Goal: Task Accomplishment & Management: Use online tool/utility

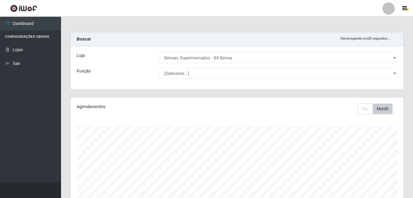
select select "410"
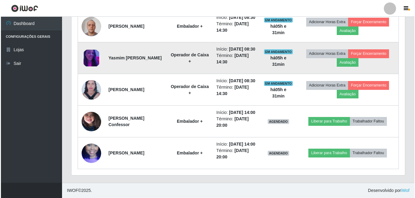
scroll to position [327, 0]
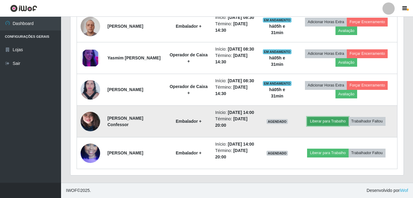
click at [329, 117] on button "Liberar para Trabalho" at bounding box center [327, 121] width 41 height 9
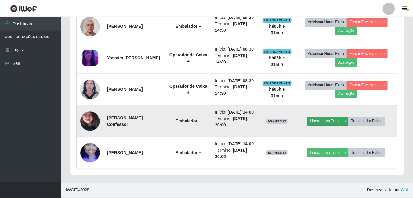
scroll to position [127, 330]
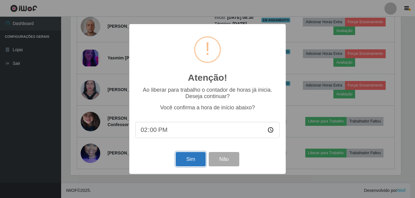
click at [192, 162] on button "Sim" at bounding box center [191, 159] width 30 height 14
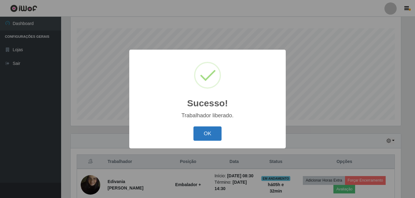
click at [206, 133] on button "OK" at bounding box center [207, 134] width 28 height 14
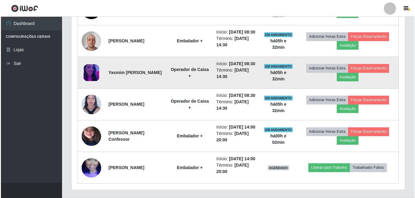
scroll to position [327, 0]
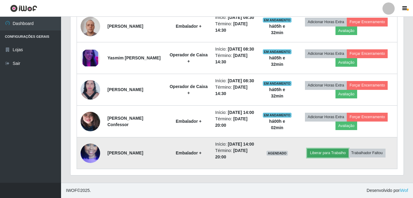
click at [322, 149] on button "Liberar para Trabalho" at bounding box center [327, 153] width 41 height 9
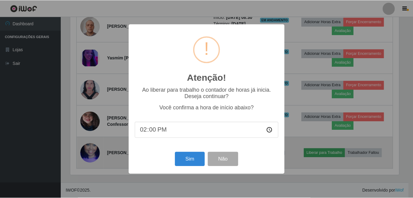
scroll to position [127, 330]
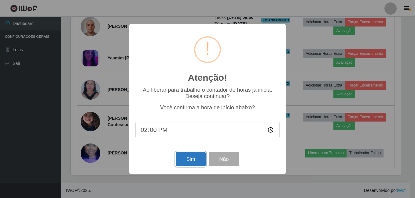
click at [186, 155] on button "Sim" at bounding box center [191, 159] width 30 height 14
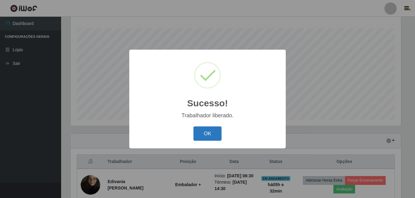
click at [208, 130] on button "OK" at bounding box center [207, 134] width 28 height 14
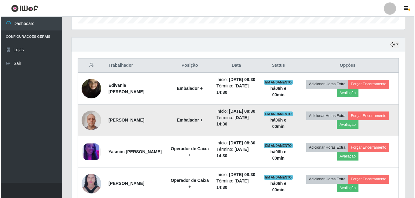
scroll to position [190, 0]
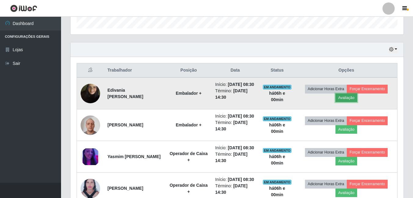
click at [354, 102] on button "Avaliação" at bounding box center [347, 98] width 22 height 9
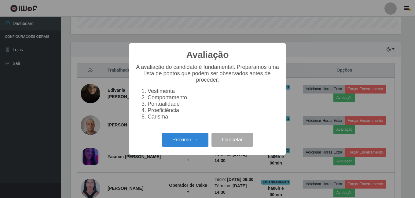
scroll to position [127, 330]
click at [198, 138] on button "Próximo →" at bounding box center [185, 140] width 46 height 14
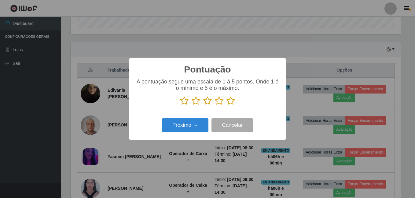
click at [231, 104] on icon at bounding box center [230, 101] width 9 height 9
click at [226, 106] on input "radio" at bounding box center [226, 106] width 0 height 0
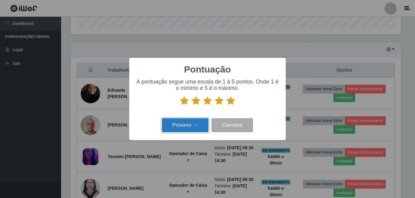
click at [195, 129] on button "Próximo →" at bounding box center [185, 125] width 46 height 14
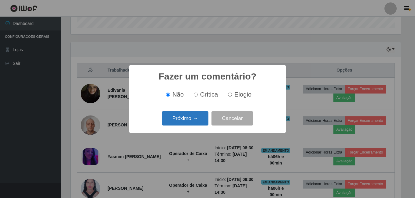
click at [192, 123] on button "Próximo →" at bounding box center [185, 118] width 46 height 14
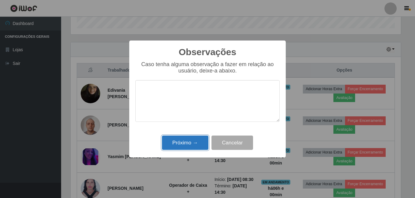
click at [190, 142] on button "Próximo →" at bounding box center [185, 143] width 46 height 14
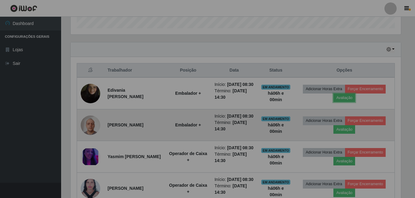
scroll to position [127, 333]
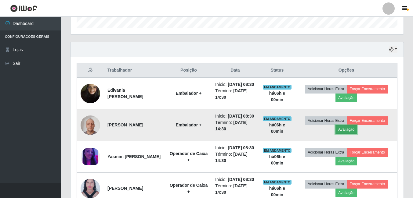
click at [350, 134] on button "Avaliação" at bounding box center [347, 130] width 22 height 9
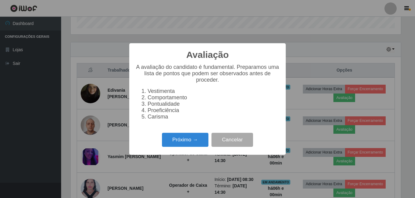
scroll to position [127, 330]
click at [189, 145] on button "Próximo →" at bounding box center [185, 140] width 46 height 14
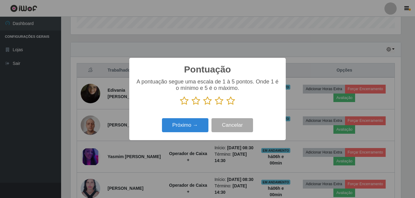
scroll to position [305255, 305052]
click at [232, 102] on icon at bounding box center [230, 101] width 9 height 9
click at [226, 106] on input "radio" at bounding box center [226, 106] width 0 height 0
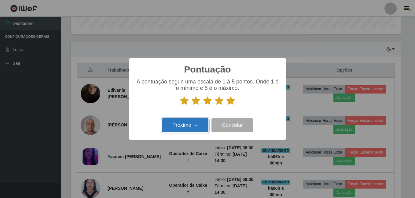
click at [188, 128] on button "Próximo →" at bounding box center [185, 125] width 46 height 14
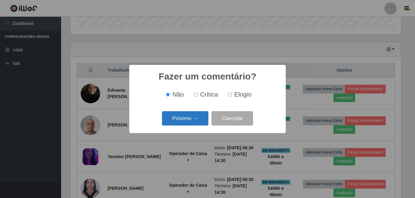
click at [200, 119] on button "Próximo →" at bounding box center [185, 118] width 46 height 14
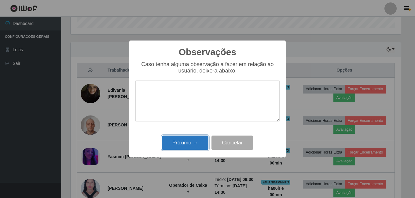
click at [170, 149] on button "Próximo →" at bounding box center [185, 143] width 46 height 14
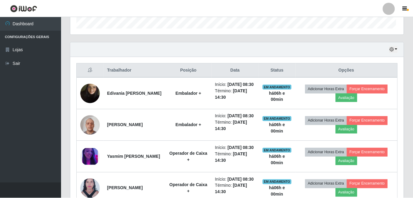
scroll to position [127, 333]
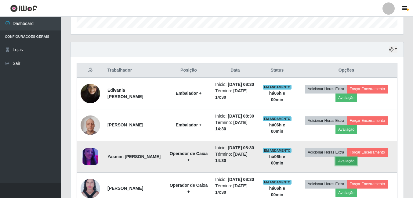
click at [348, 166] on button "Avaliação" at bounding box center [347, 161] width 22 height 9
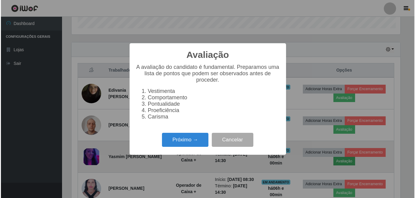
scroll to position [127, 330]
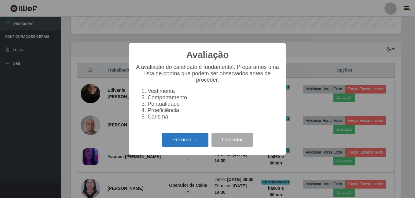
click at [192, 143] on button "Próximo →" at bounding box center [185, 140] width 46 height 14
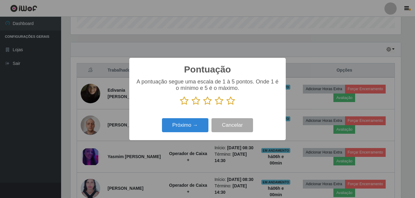
scroll to position [305255, 305052]
click at [230, 104] on icon at bounding box center [230, 101] width 9 height 9
click at [226, 106] on input "radio" at bounding box center [226, 106] width 0 height 0
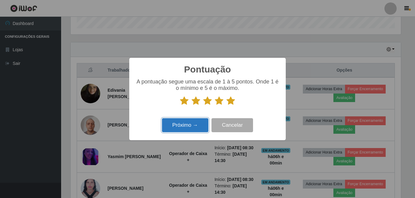
click at [190, 130] on button "Próximo →" at bounding box center [185, 125] width 46 height 14
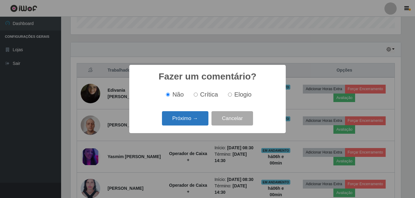
click at [187, 121] on button "Próximo →" at bounding box center [185, 118] width 46 height 14
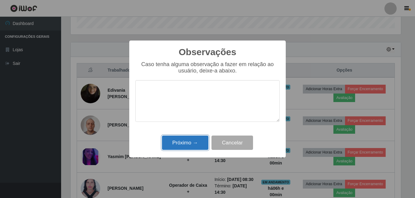
click at [189, 143] on button "Próximo →" at bounding box center [185, 143] width 46 height 14
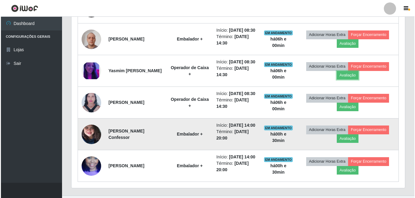
scroll to position [282, 0]
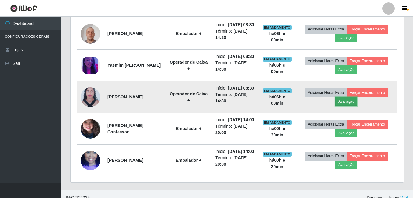
click at [346, 106] on button "Avaliação" at bounding box center [347, 101] width 22 height 9
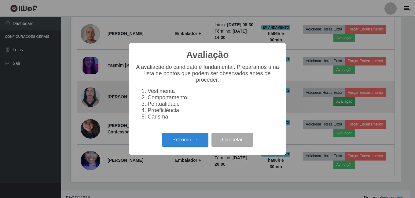
scroll to position [127, 330]
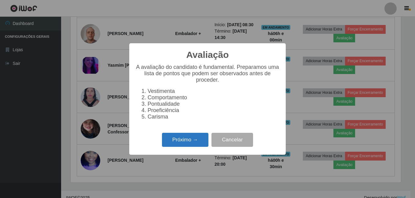
click at [166, 138] on button "Próximo →" at bounding box center [185, 140] width 46 height 14
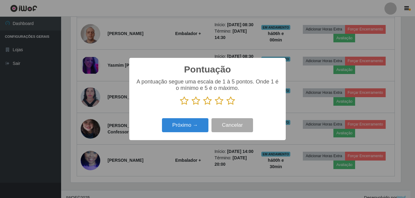
click at [220, 100] on icon at bounding box center [219, 101] width 9 height 9
click at [215, 106] on input "radio" at bounding box center [215, 106] width 0 height 0
click at [199, 117] on div "Pontuação × A pontuação segue uma escala de 1 à 5 pontos. Onde 1 é o mínimo e 5…" at bounding box center [207, 99] width 156 height 82
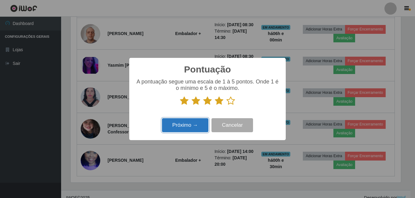
click at [192, 127] on button "Próximo →" at bounding box center [185, 125] width 46 height 14
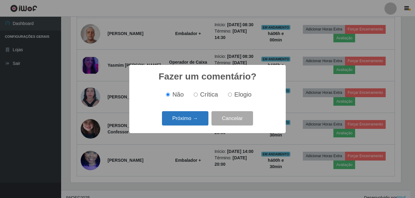
click at [191, 120] on button "Próximo →" at bounding box center [185, 118] width 46 height 14
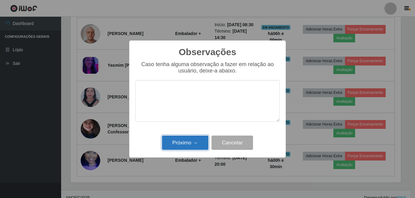
click at [186, 146] on button "Próximo →" at bounding box center [185, 143] width 46 height 14
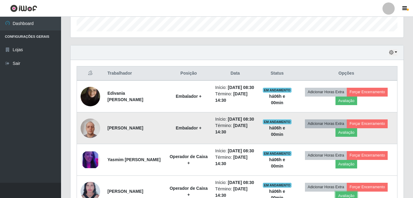
scroll to position [159, 0]
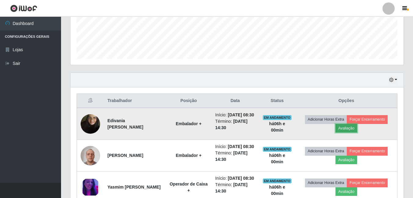
click at [349, 132] on button "Avaliação" at bounding box center [347, 128] width 22 height 9
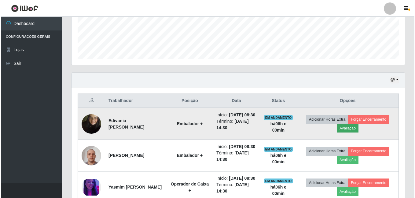
scroll to position [127, 330]
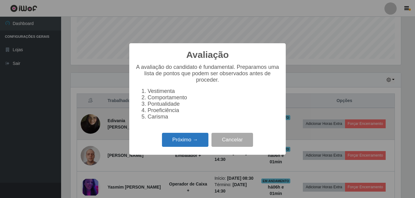
click at [179, 147] on button "Próximo →" at bounding box center [185, 140] width 46 height 14
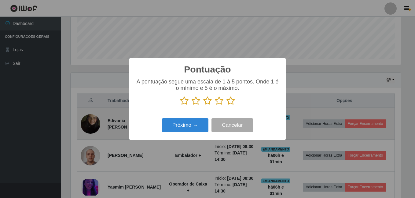
click at [182, 121] on button "Próximo →" at bounding box center [185, 125] width 46 height 14
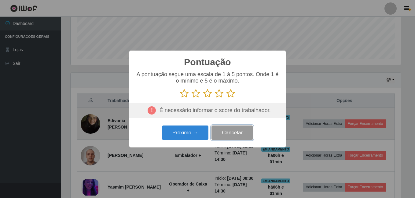
click at [219, 128] on button "Cancelar" at bounding box center [232, 133] width 42 height 14
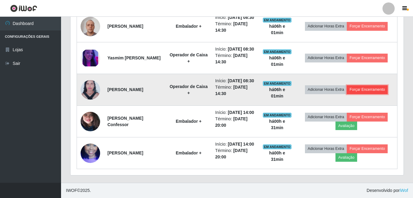
click at [362, 88] on button "Forçar Encerramento" at bounding box center [367, 90] width 41 height 9
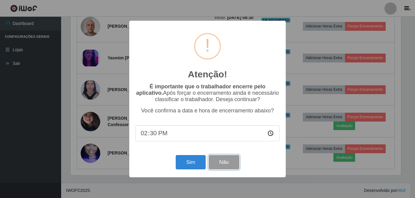
click at [229, 161] on button "Não" at bounding box center [224, 162] width 30 height 14
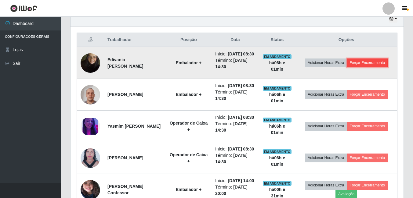
click at [377, 65] on button "Forçar Encerramento" at bounding box center [367, 63] width 41 height 9
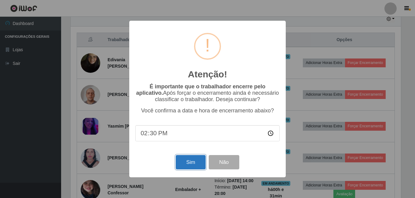
click at [196, 164] on button "Sim" at bounding box center [191, 162] width 30 height 14
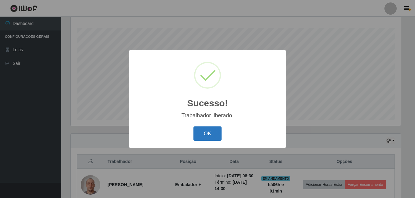
click at [217, 127] on button "OK" at bounding box center [207, 134] width 28 height 14
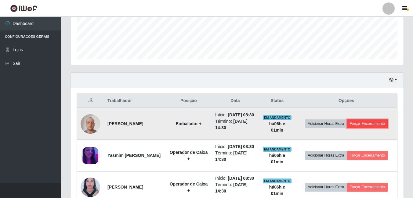
click at [379, 126] on button "Forçar Encerramento" at bounding box center [367, 124] width 41 height 9
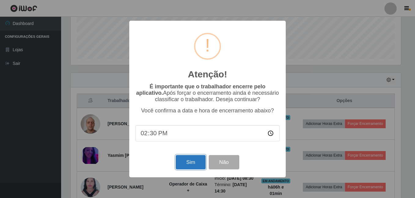
click at [195, 169] on button "Sim" at bounding box center [191, 162] width 30 height 14
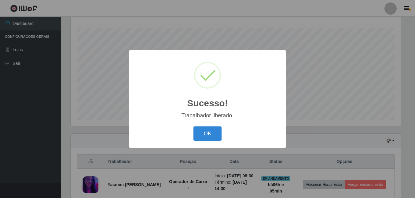
click at [232, 27] on div "Sucesso! × Trabalhador liberado. OK Cancel" at bounding box center [207, 99] width 415 height 198
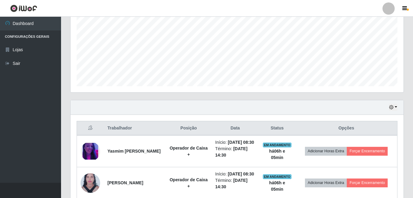
scroll to position [190, 0]
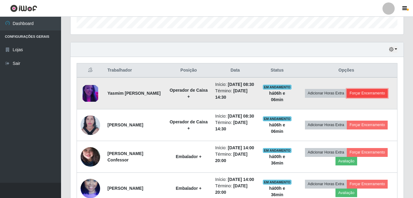
click at [365, 96] on button "Forçar Encerramento" at bounding box center [367, 93] width 41 height 9
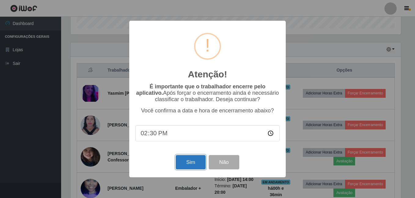
click at [183, 166] on button "Sim" at bounding box center [191, 162] width 30 height 14
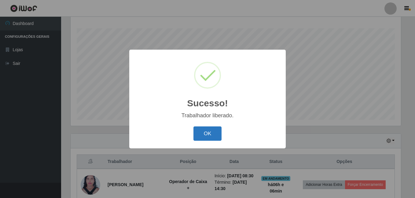
click at [217, 133] on button "OK" at bounding box center [207, 134] width 28 height 14
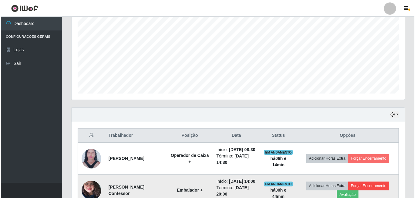
scroll to position [159, 0]
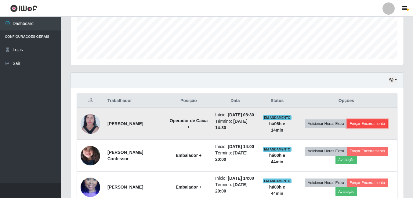
click at [364, 125] on button "Forçar Encerramento" at bounding box center [367, 124] width 41 height 9
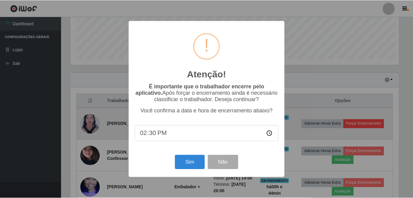
scroll to position [127, 330]
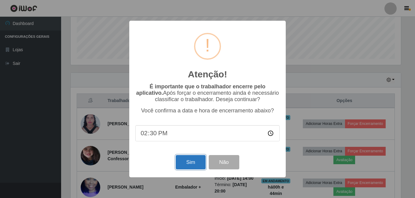
click at [195, 162] on button "Sim" at bounding box center [191, 162] width 30 height 14
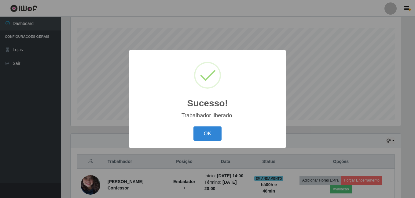
click at [339, 95] on div "Sucesso! × Trabalhador liberado. OK Cancel" at bounding box center [207, 99] width 415 height 198
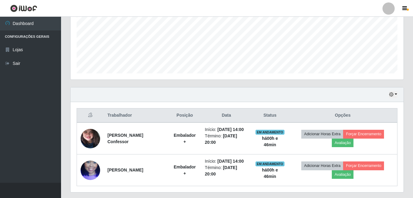
scroll to position [153, 0]
